Goal: Find specific page/section: Find specific page/section

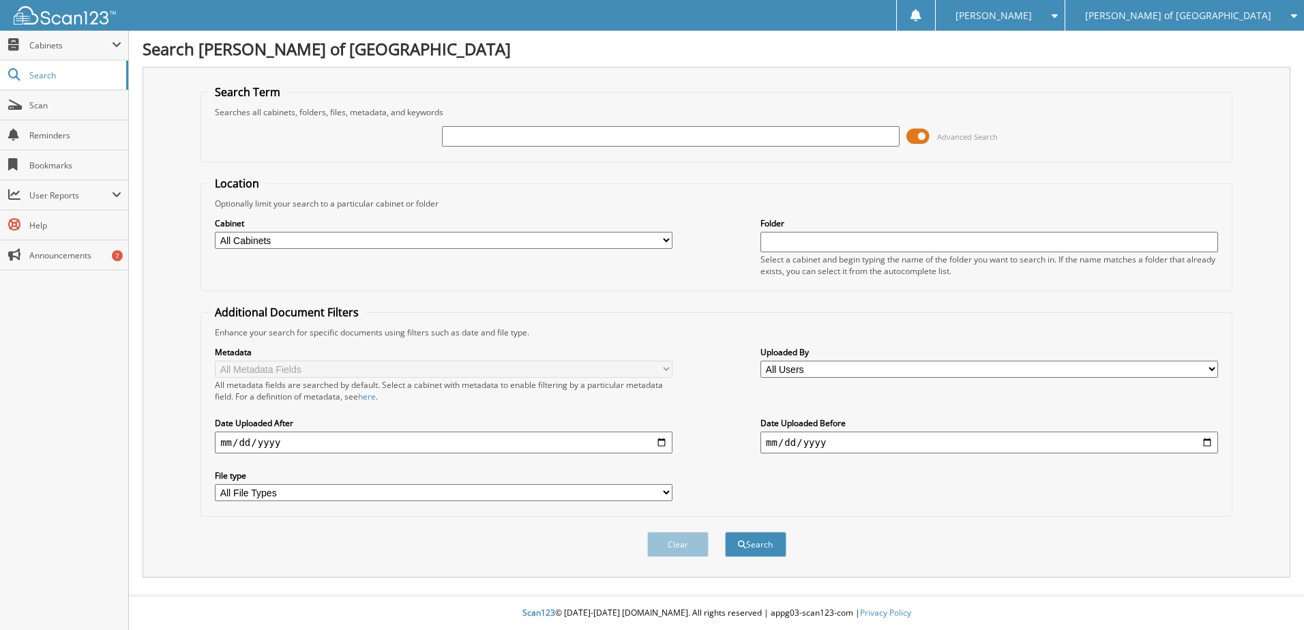
click at [499, 135] on input "text" at bounding box center [671, 136] width 458 height 20
type input "242056"
click at [725, 532] on button "Search" at bounding box center [755, 544] width 61 height 25
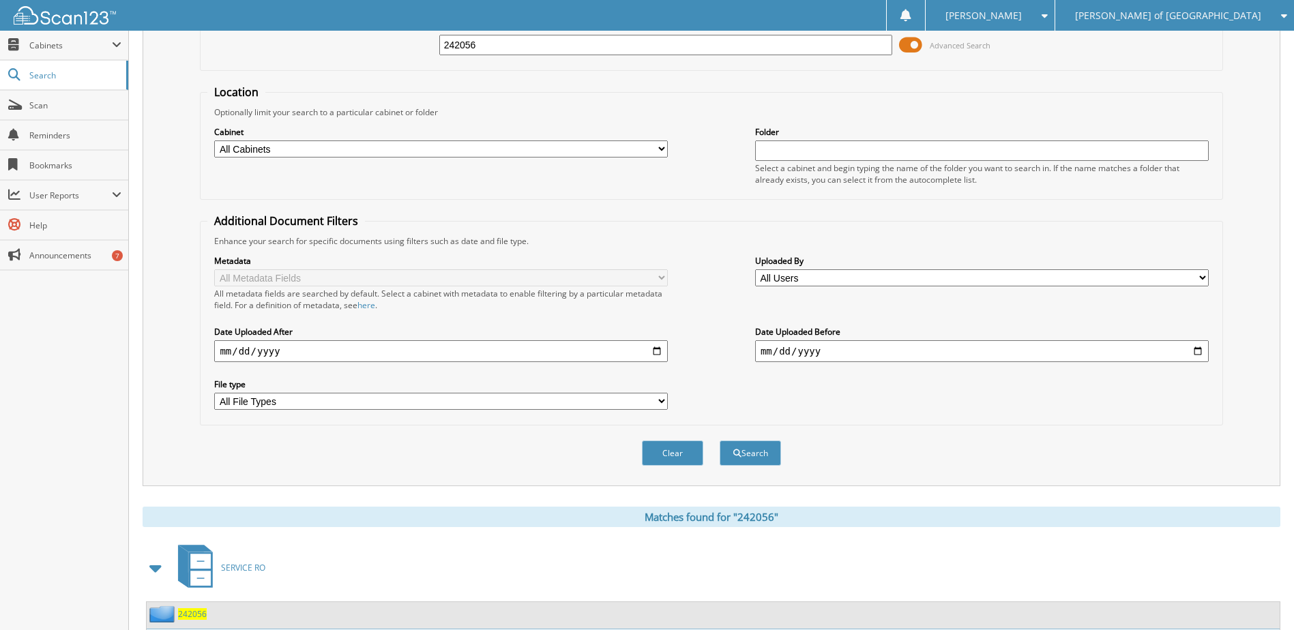
scroll to position [208, 0]
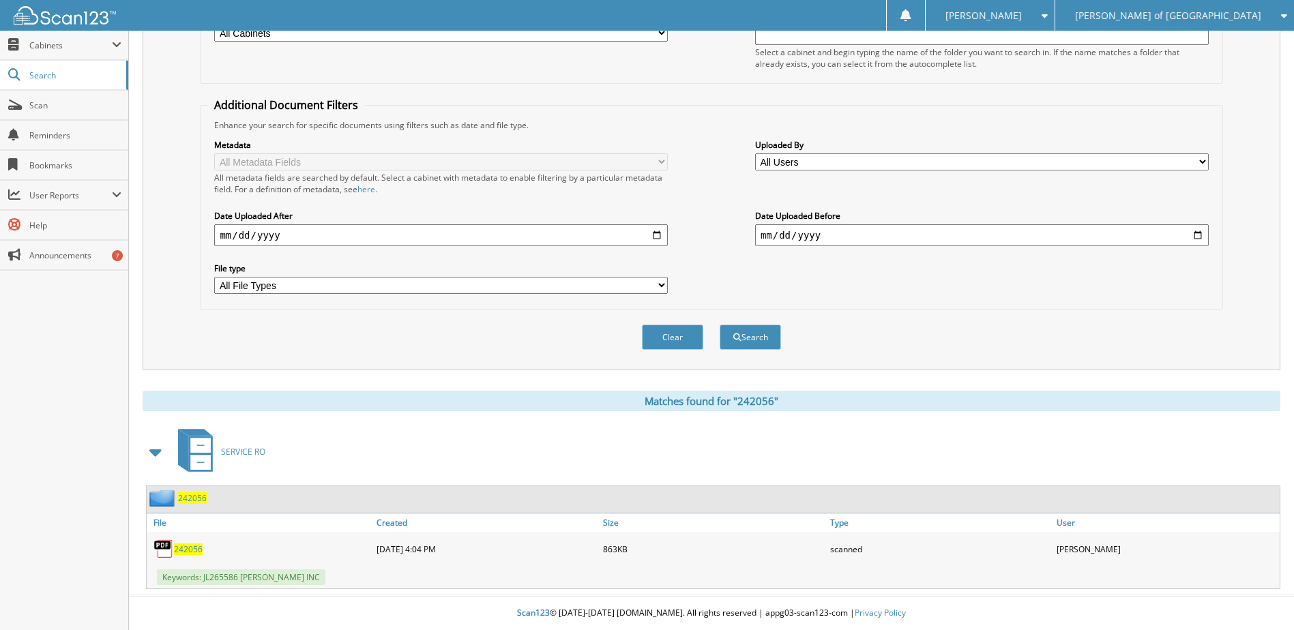
click at [194, 550] on span "242056" at bounding box center [188, 550] width 29 height 12
